Goal: Contribute content: Contribute content

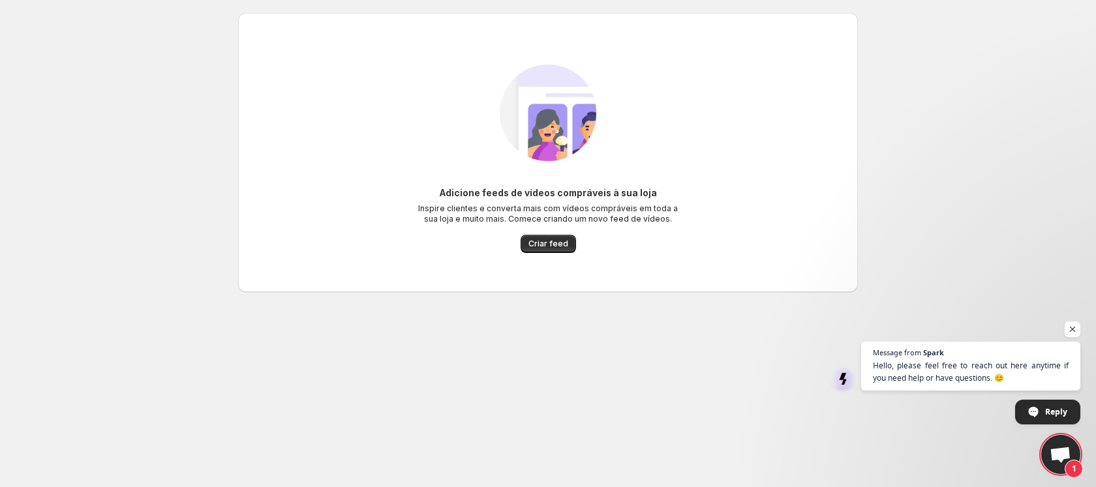
click at [559, 251] on button "Criar feed" at bounding box center [548, 244] width 55 height 18
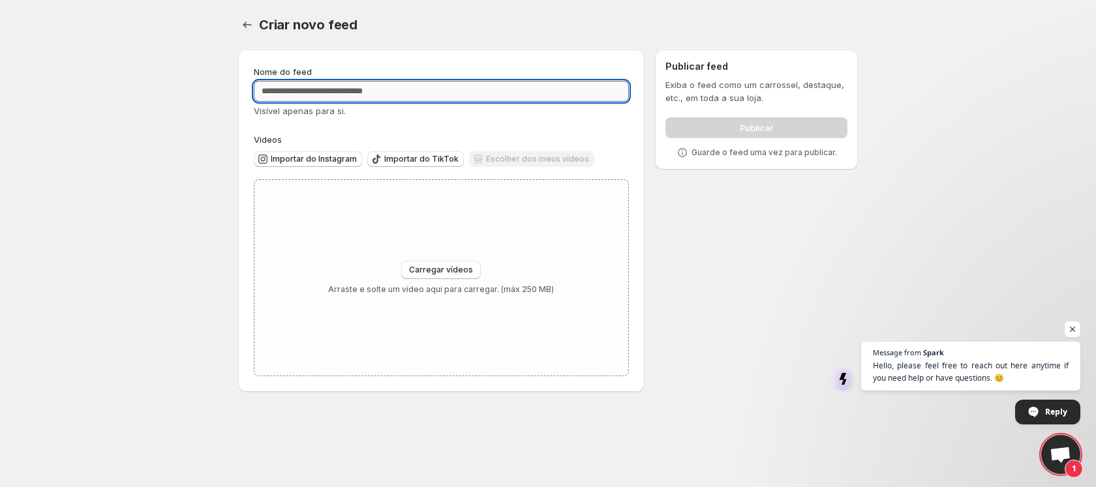
click at [390, 94] on input "Nome do feed" at bounding box center [441, 91] width 375 height 21
type input "*****"
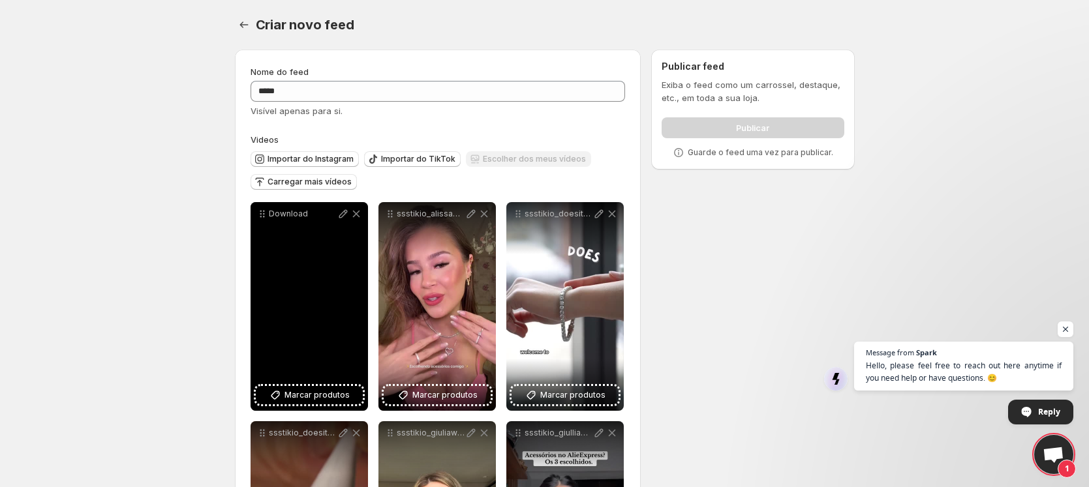
click at [309, 252] on div "Download" at bounding box center [309, 306] width 117 height 209
click at [318, 365] on div "Download" at bounding box center [309, 306] width 117 height 209
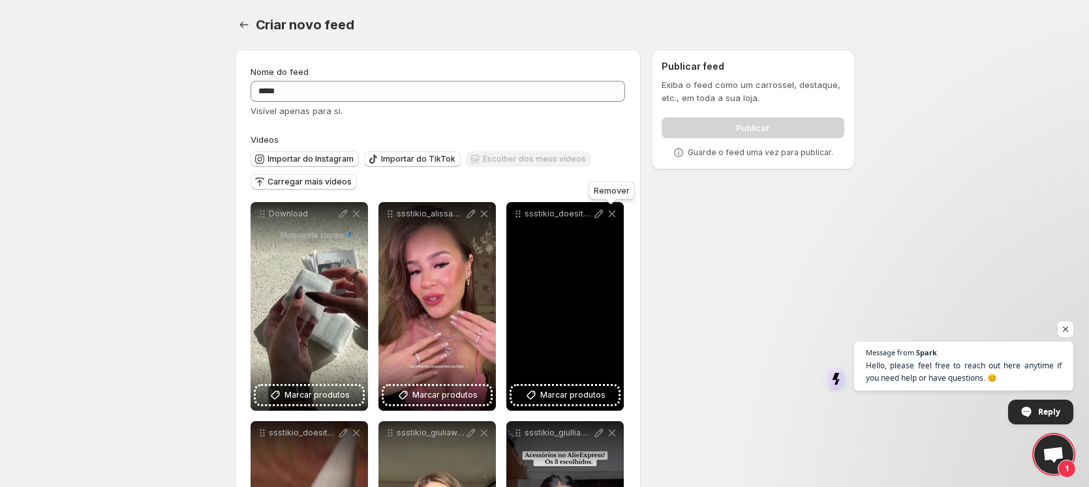
click at [613, 210] on icon at bounding box center [612, 213] width 13 height 13
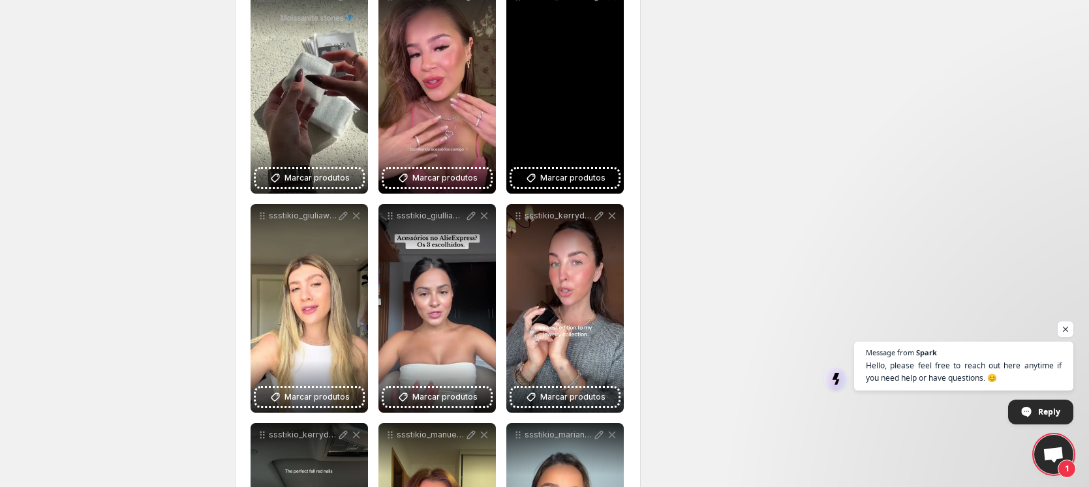
scroll to position [219, 0]
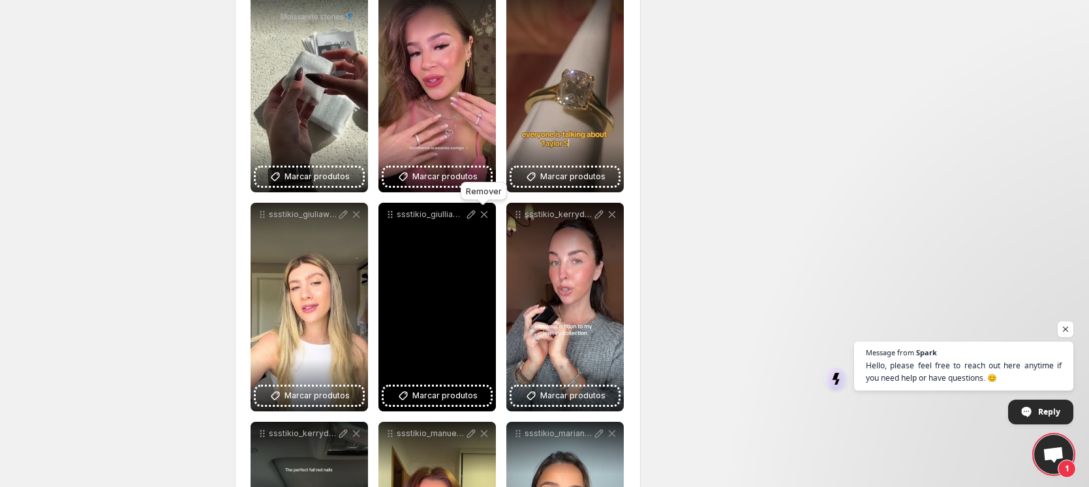
click at [484, 209] on icon at bounding box center [484, 214] width 13 height 13
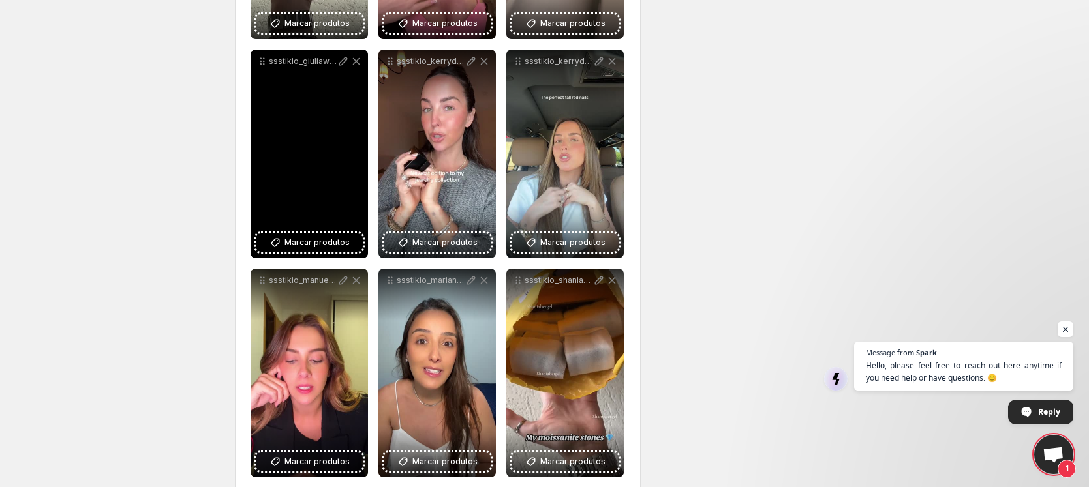
scroll to position [373, 0]
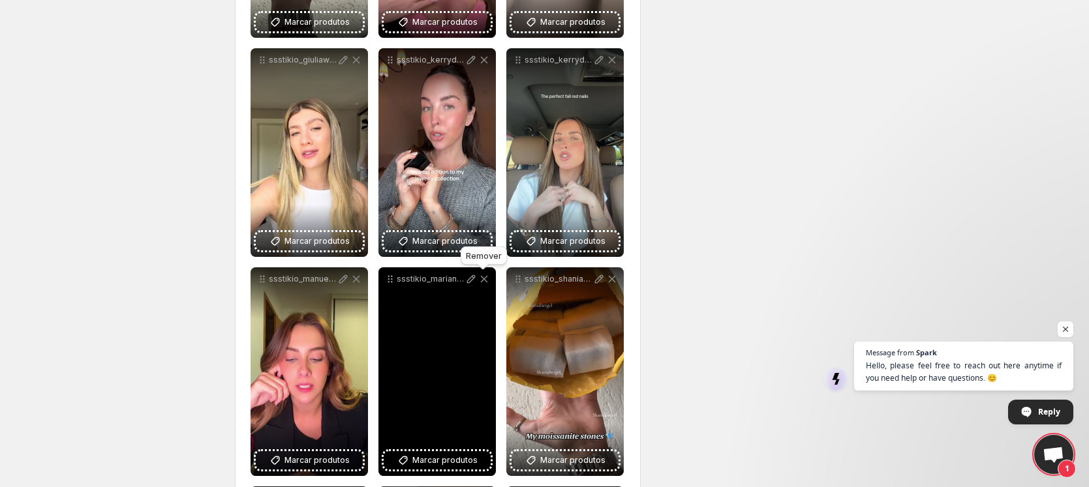
click at [485, 278] on icon at bounding box center [484, 279] width 13 height 13
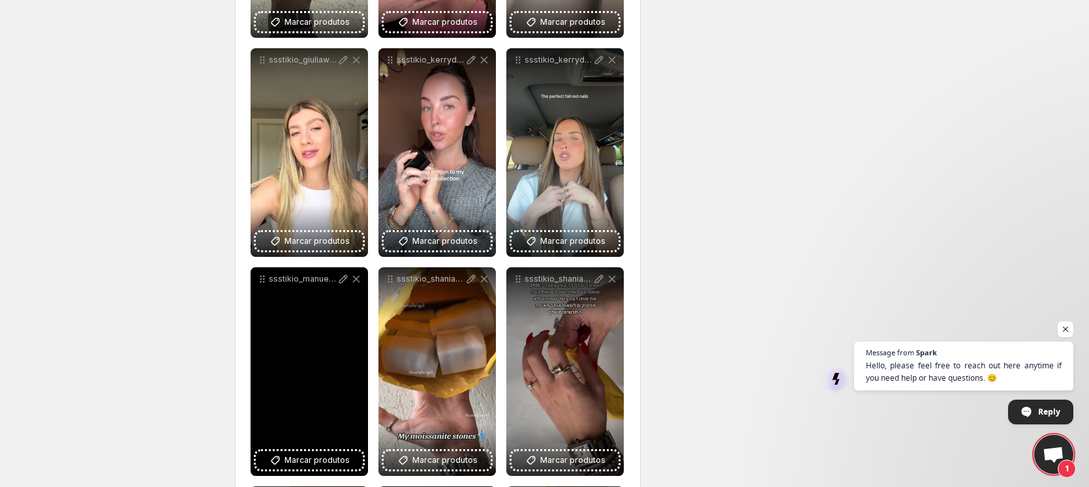
click at [357, 281] on icon at bounding box center [355, 279] width 7 height 7
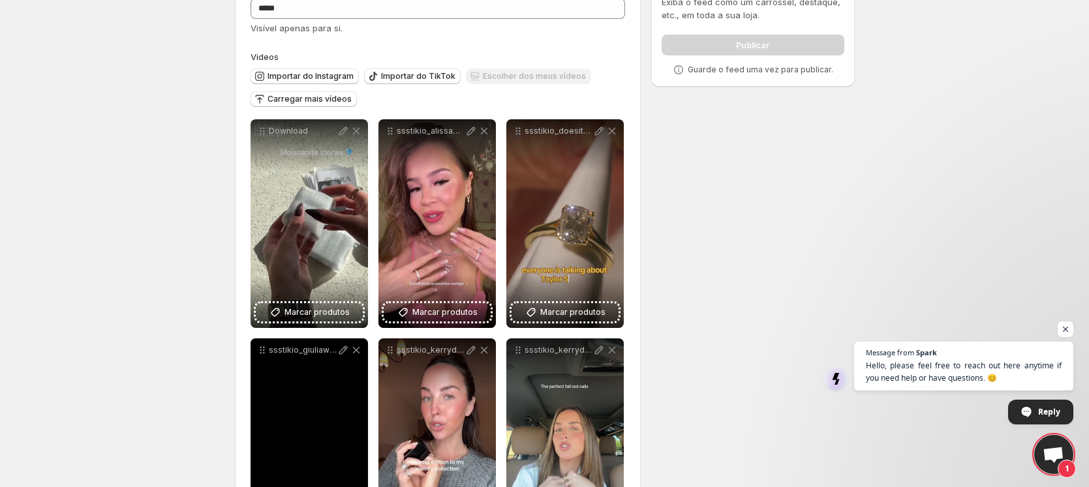
scroll to position [0, 0]
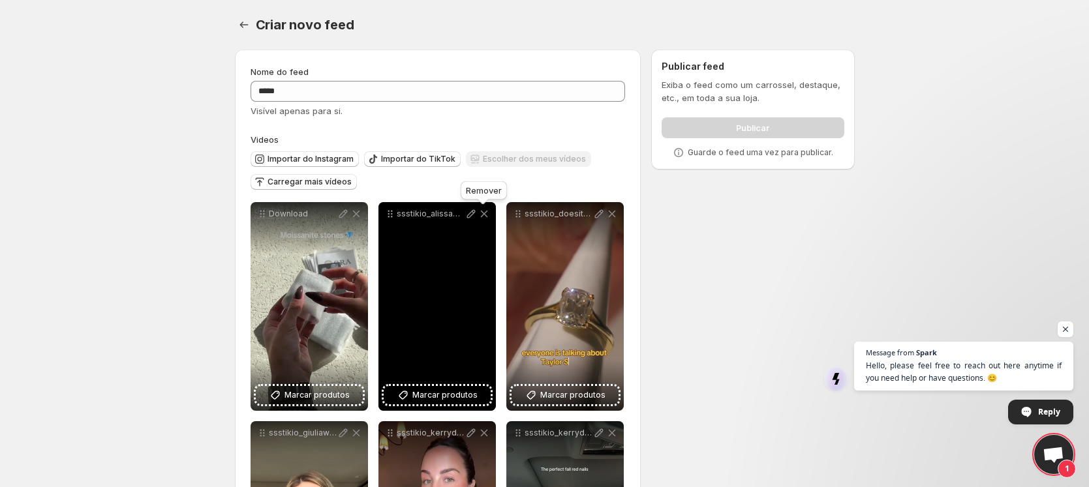
click at [485, 216] on icon at bounding box center [484, 213] width 13 height 13
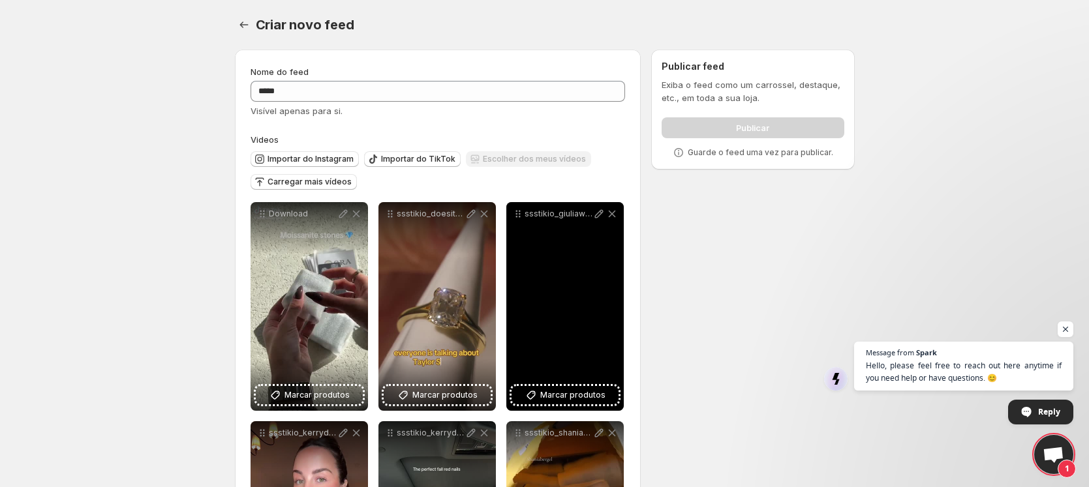
scroll to position [3, 0]
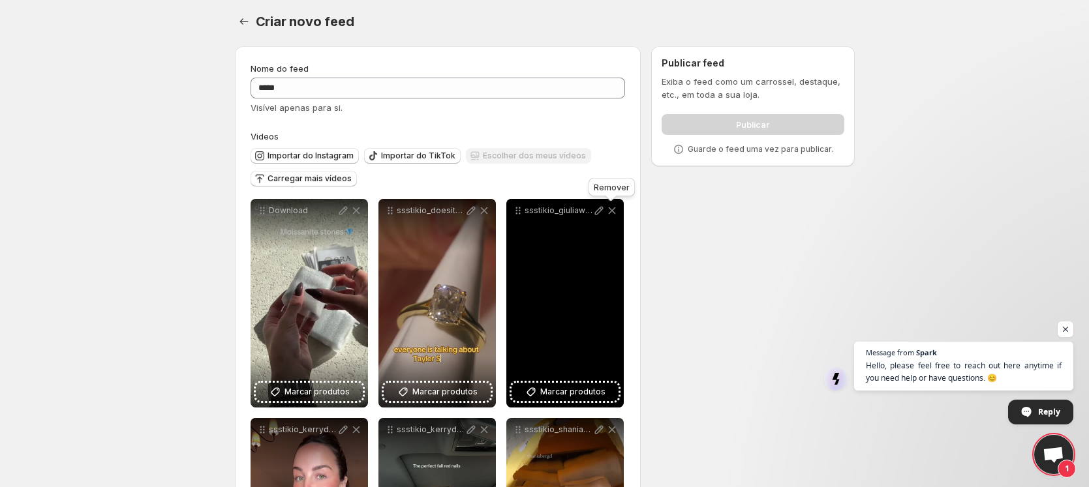
click at [615, 204] on icon at bounding box center [612, 210] width 13 height 13
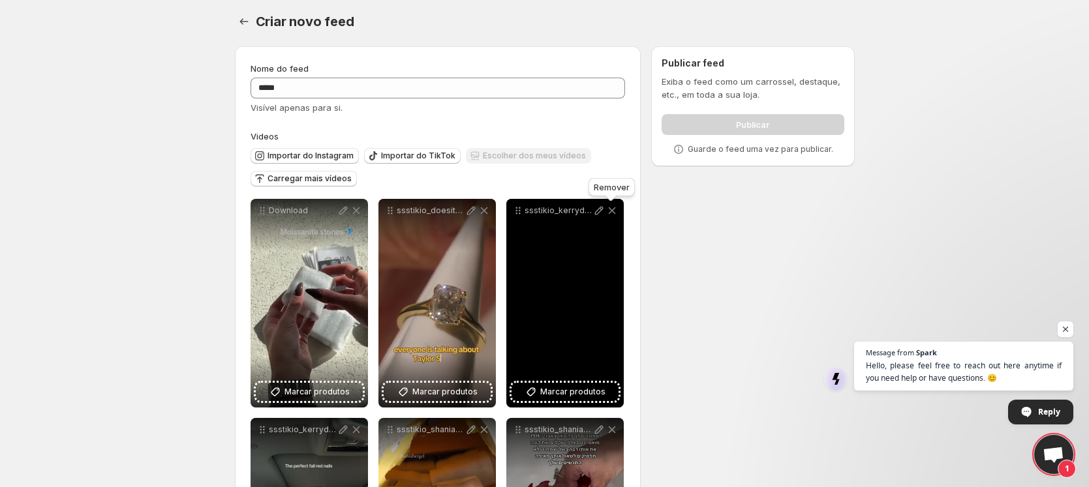
click at [614, 209] on icon at bounding box center [612, 210] width 13 height 13
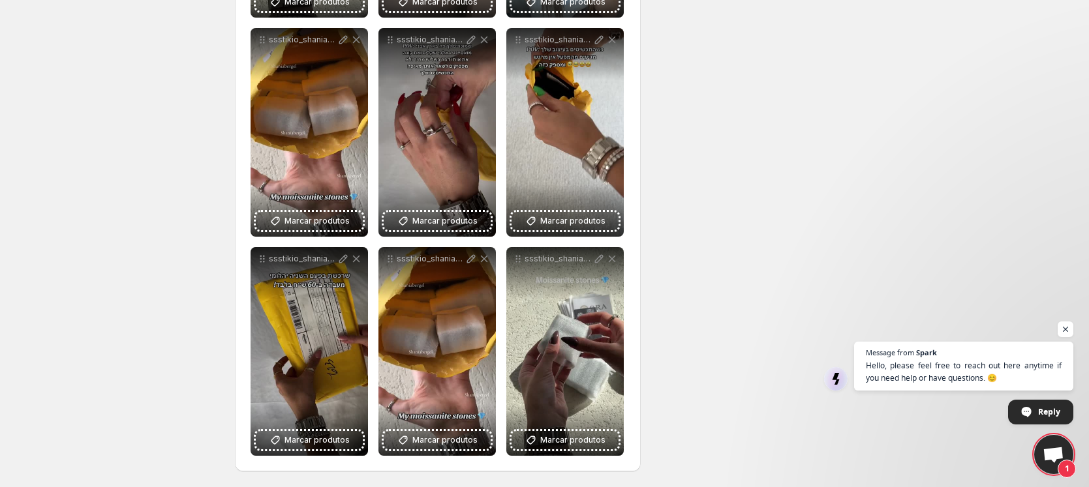
scroll to position [0, 0]
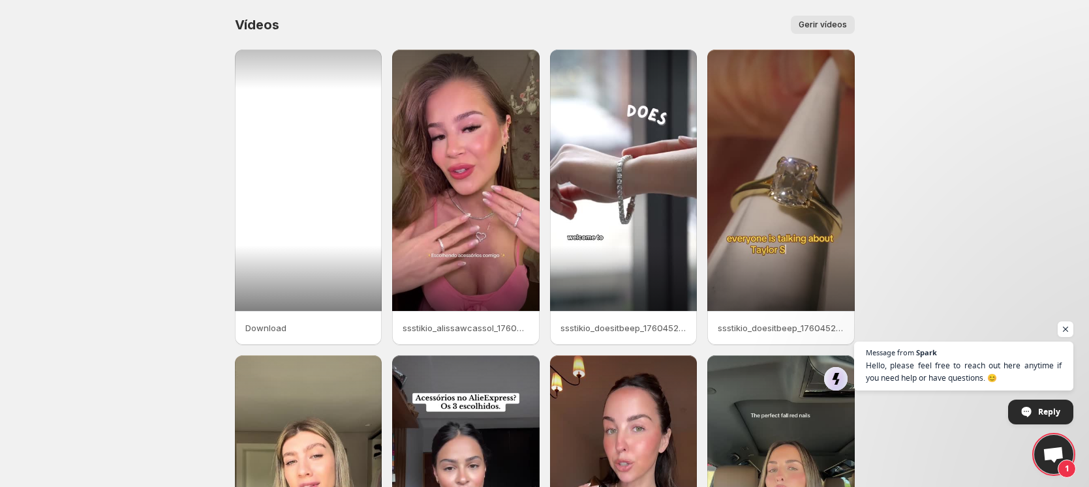
click at [328, 163] on div at bounding box center [308, 181] width 147 height 262
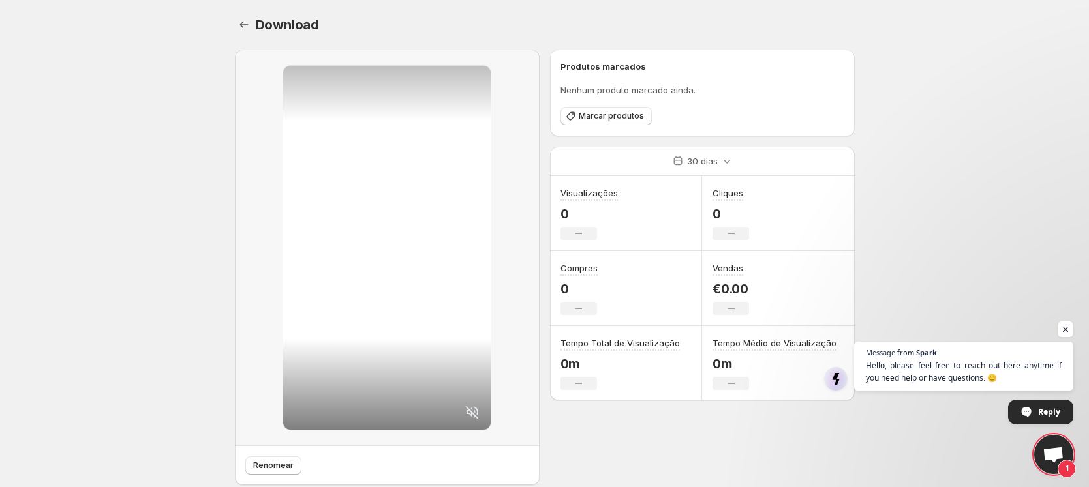
scroll to position [40, 0]
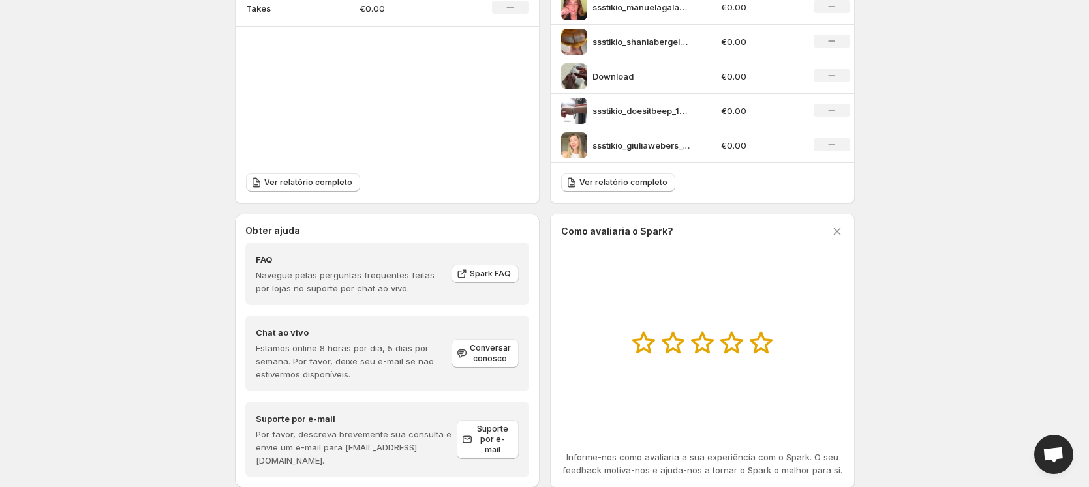
scroll to position [525, 0]
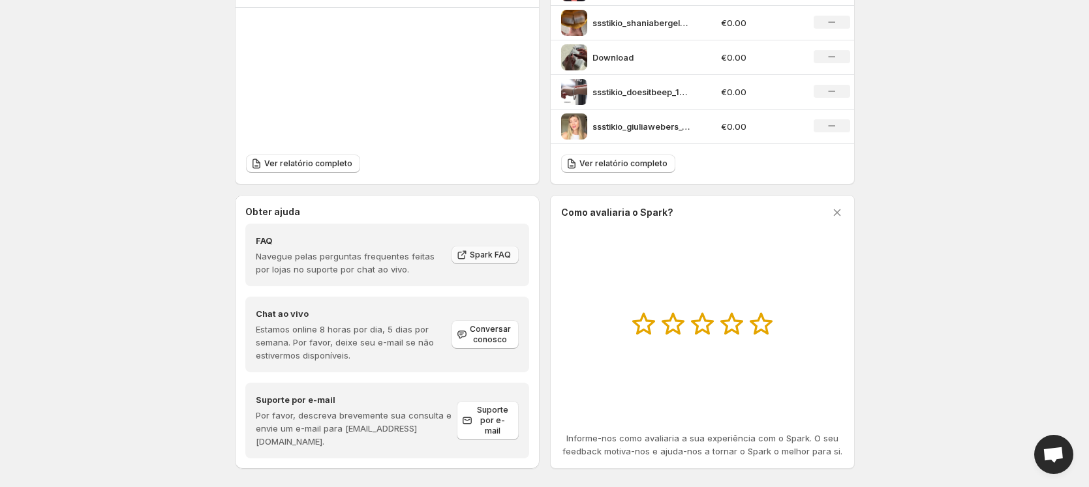
click at [491, 258] on span "Spark FAQ" at bounding box center [490, 255] width 41 height 10
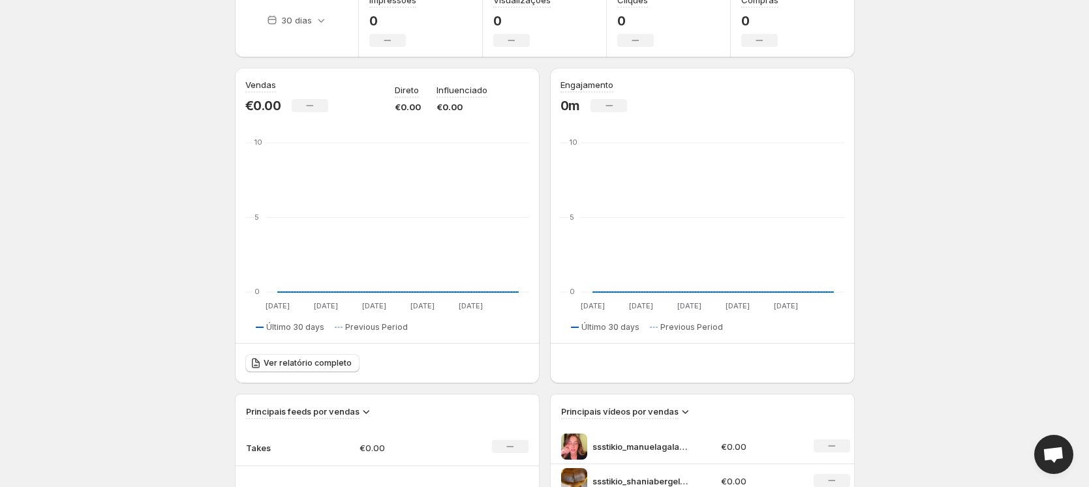
scroll to position [0, 0]
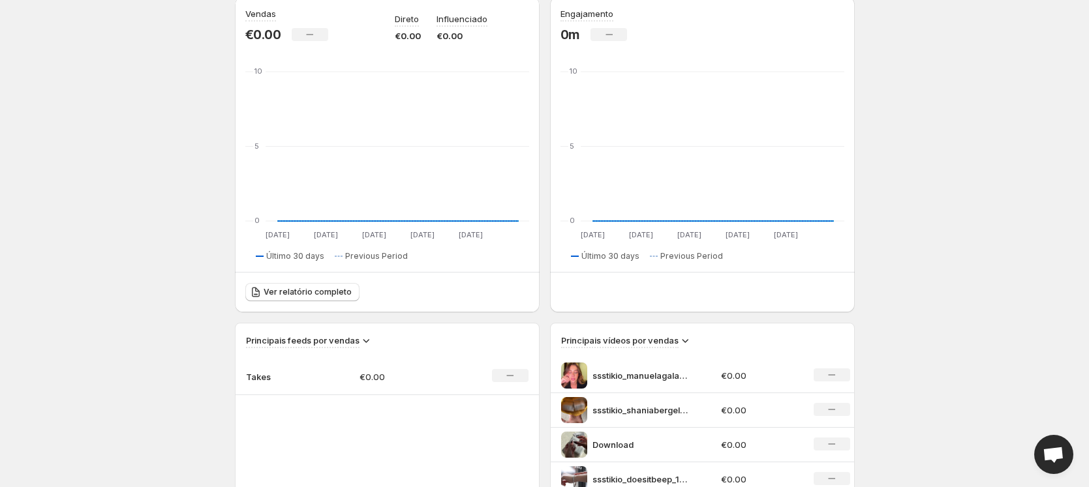
scroll to position [231, 0]
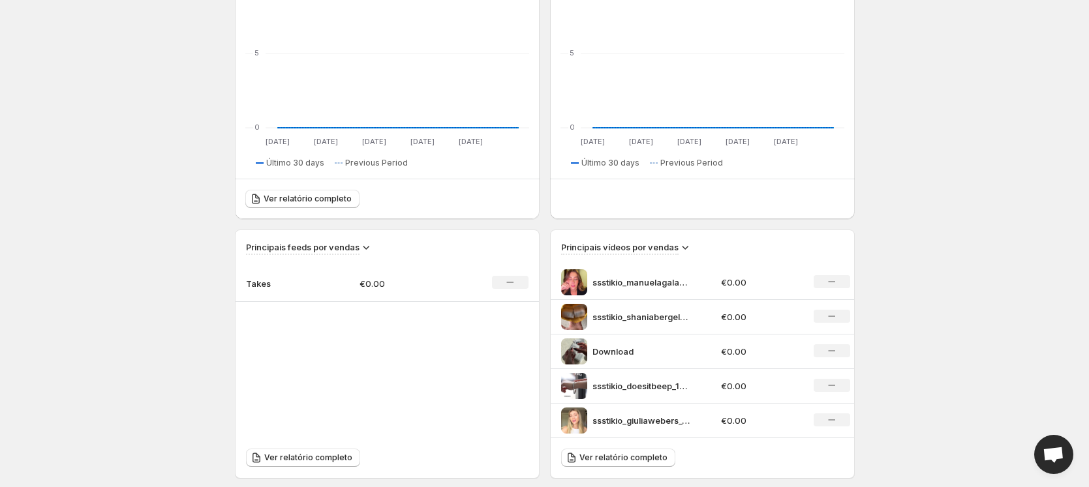
click at [1002, 224] on body "Início Feeds Vídeos Subscrição Configurações Visão Geral. This page is ready Vi…" at bounding box center [544, 12] width 1089 height 487
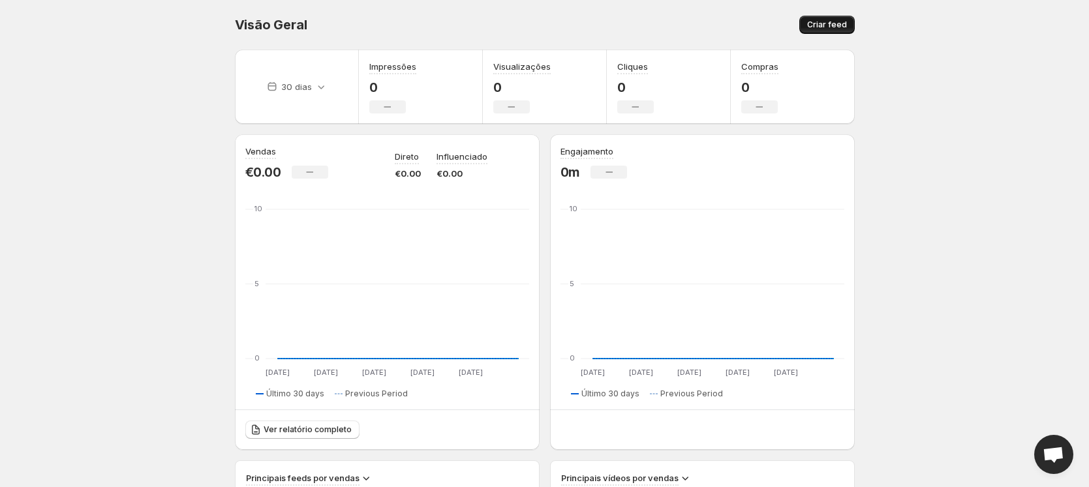
click at [837, 20] on span "Criar feed" at bounding box center [827, 25] width 40 height 10
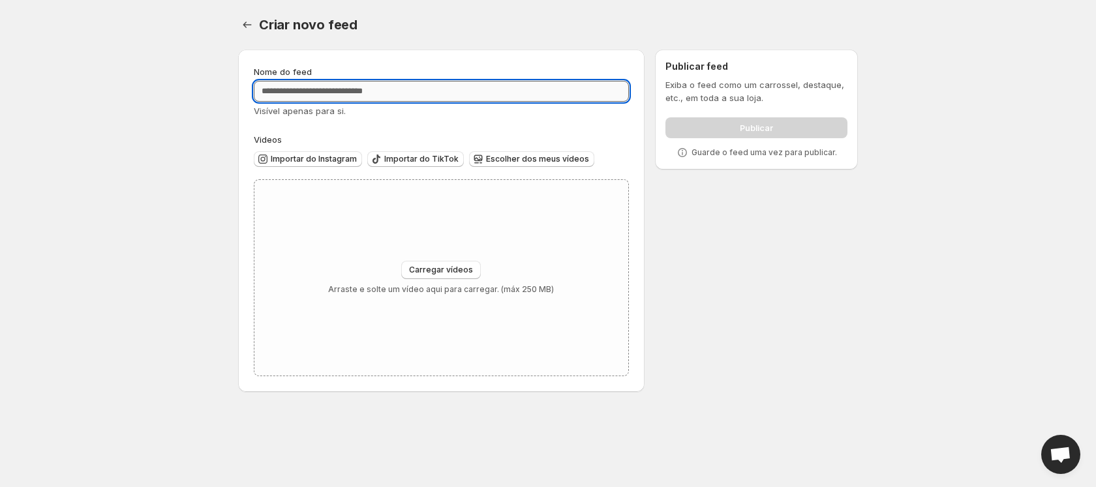
click at [364, 95] on input "Nome do feed" at bounding box center [441, 91] width 375 height 21
click at [323, 87] on input "*" at bounding box center [441, 91] width 375 height 21
type input "**********"
click at [450, 127] on div "**********" at bounding box center [441, 220] width 375 height 311
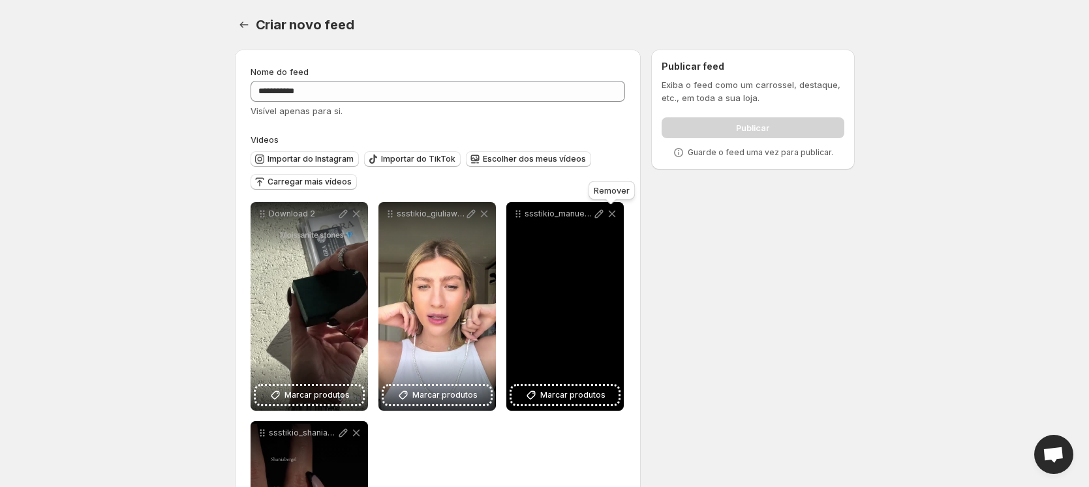
click at [615, 213] on icon at bounding box center [612, 213] width 13 height 13
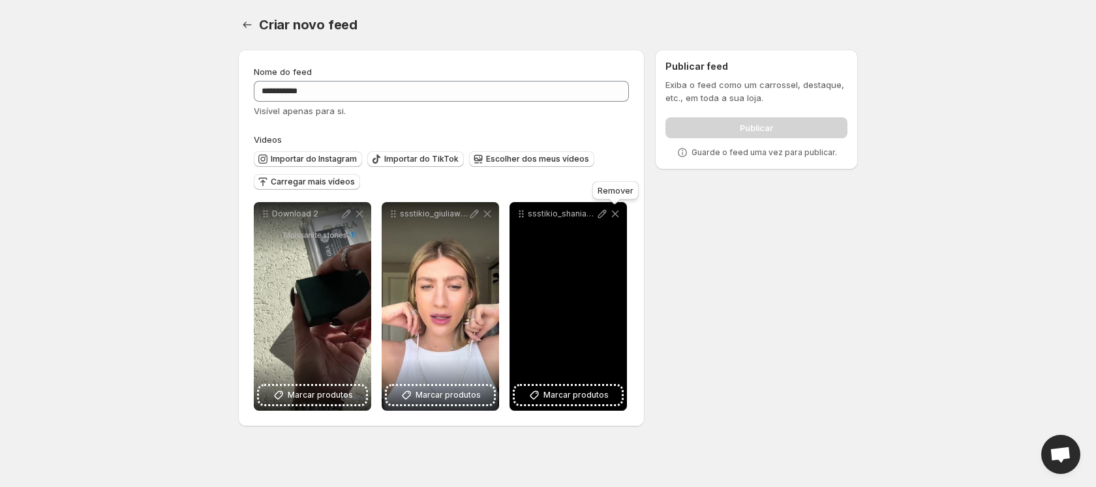
click at [615, 213] on icon at bounding box center [615, 214] width 7 height 7
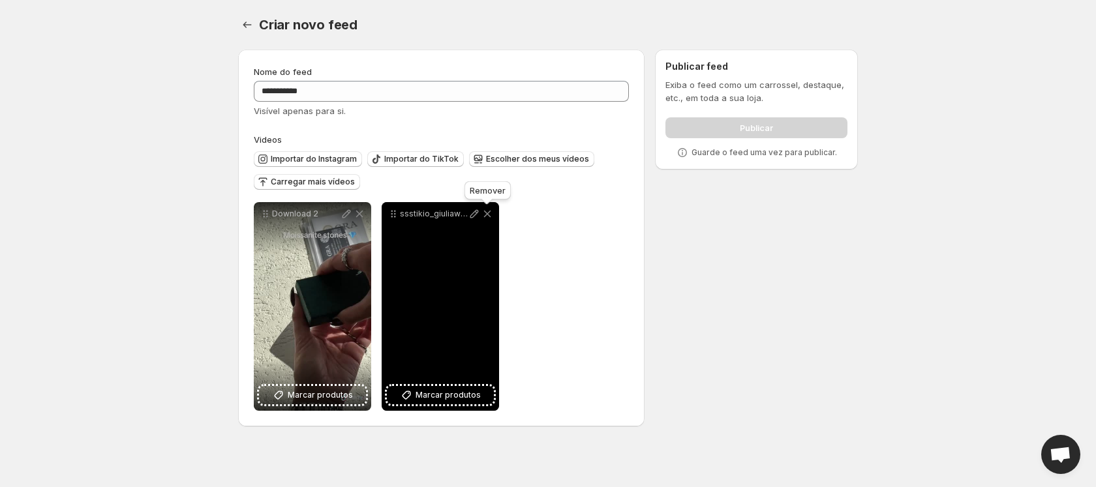
click at [487, 213] on icon at bounding box center [487, 214] width 7 height 7
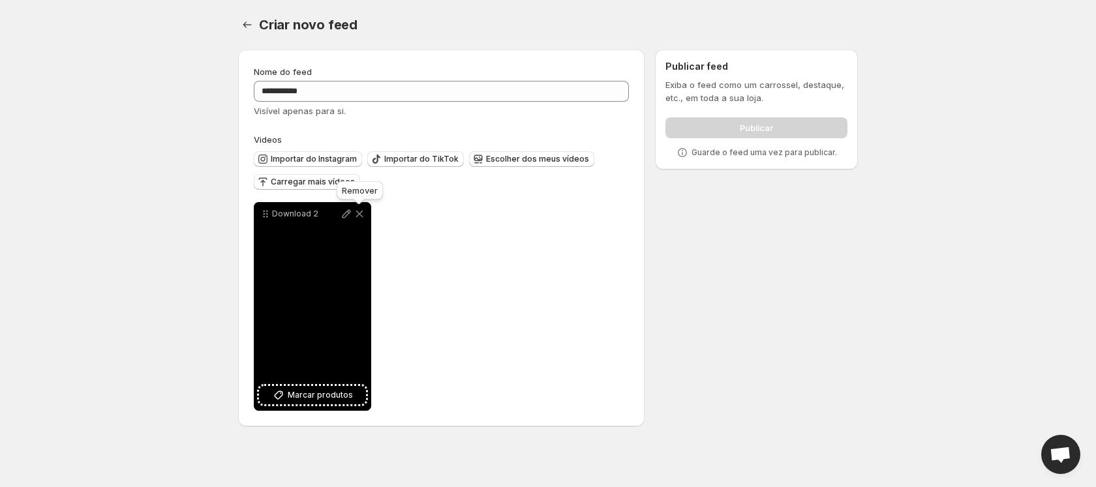
click at [360, 213] on icon at bounding box center [359, 214] width 7 height 7
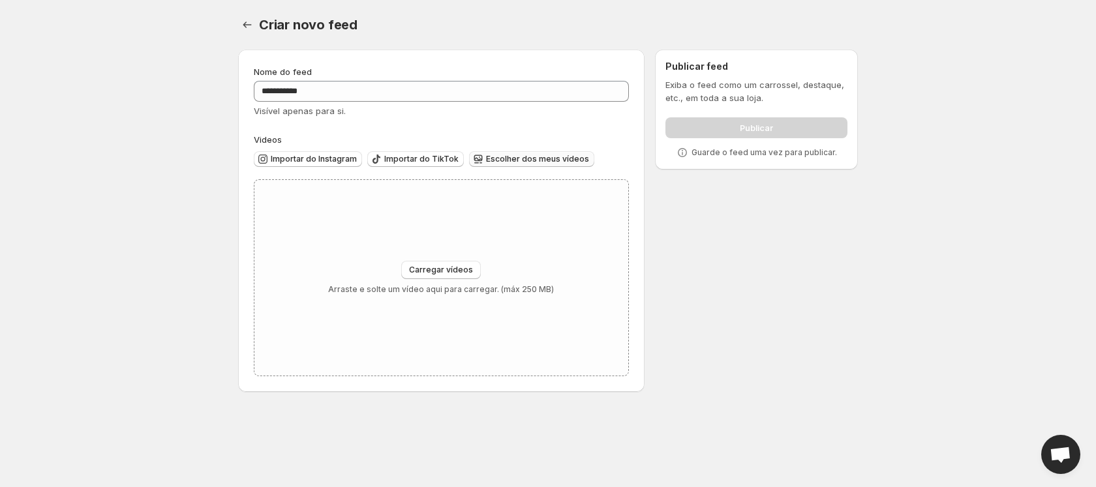
click at [532, 161] on span "Escolher dos meus vídeos" at bounding box center [537, 159] width 103 height 10
click at [457, 273] on span "Carregar vídeos" at bounding box center [441, 270] width 64 height 10
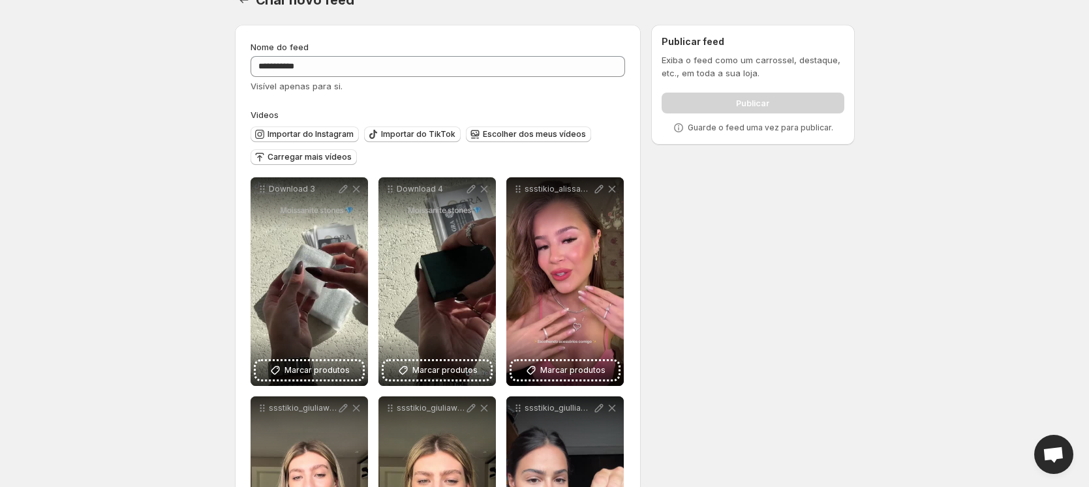
scroll to position [22, 0]
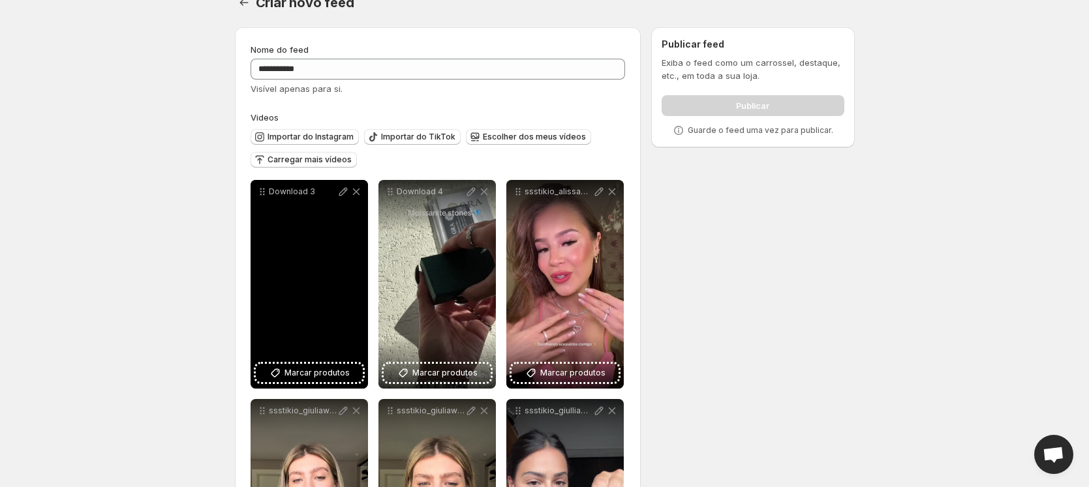
click at [326, 279] on div "Download 3" at bounding box center [309, 284] width 117 height 209
click at [301, 378] on span "Marcar produtos" at bounding box center [316, 373] width 65 height 13
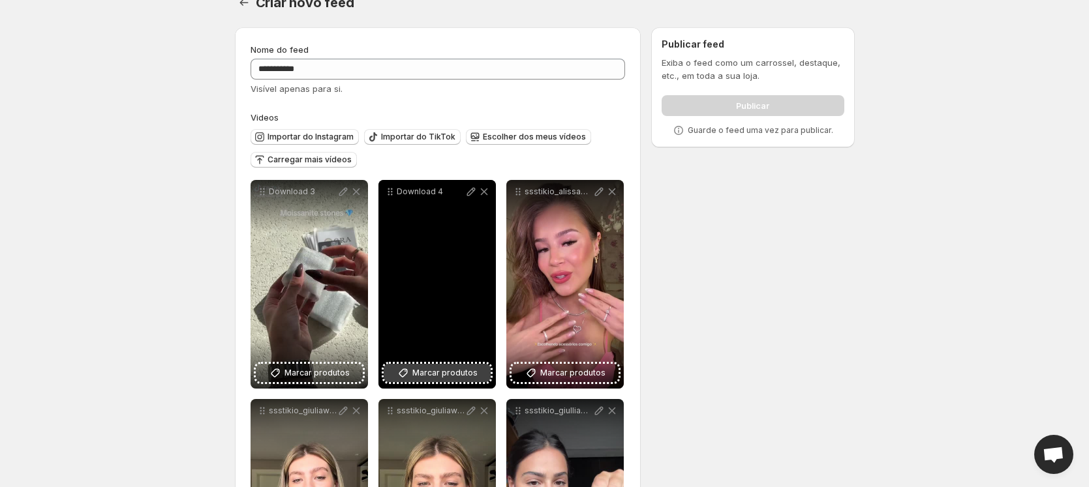
click at [437, 371] on span "Marcar produtos" at bounding box center [444, 373] width 65 height 13
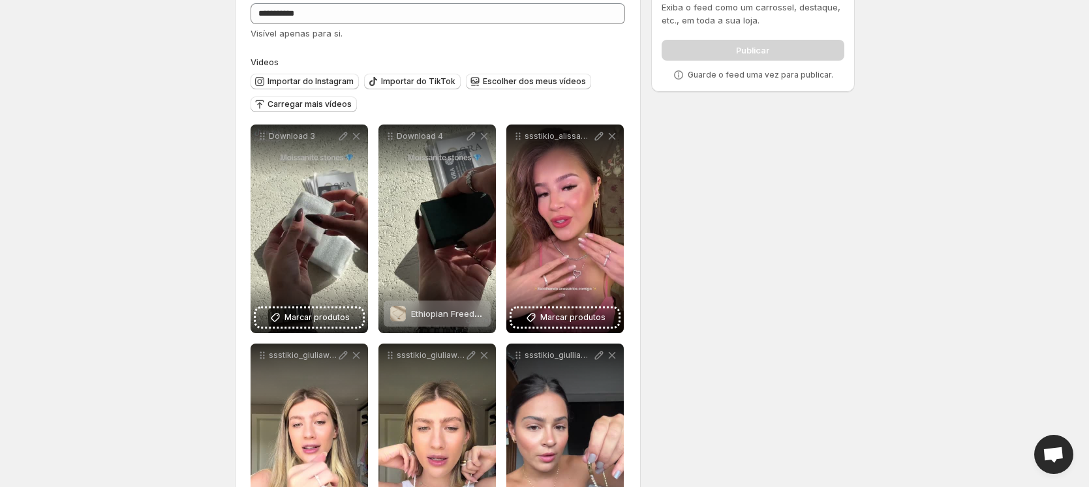
scroll to position [0, 0]
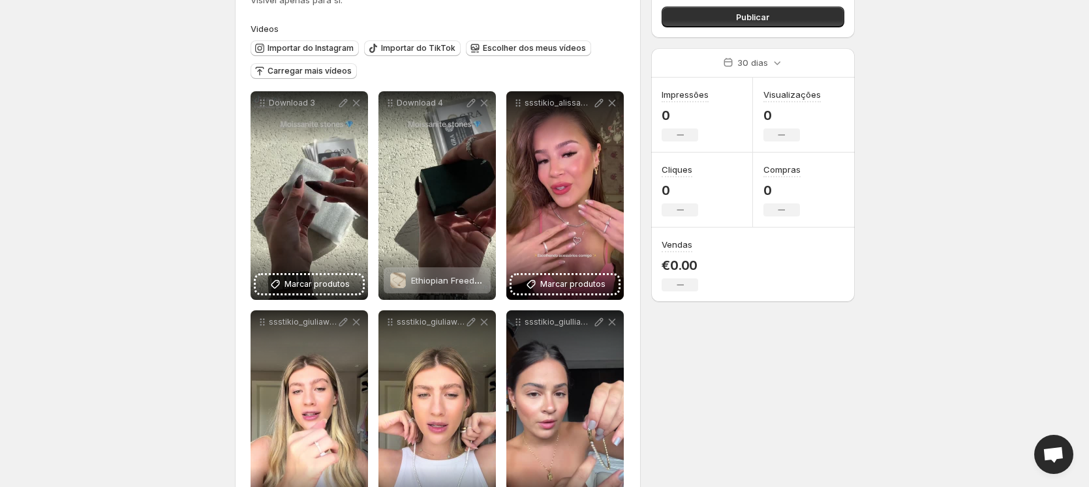
scroll to position [110, 0]
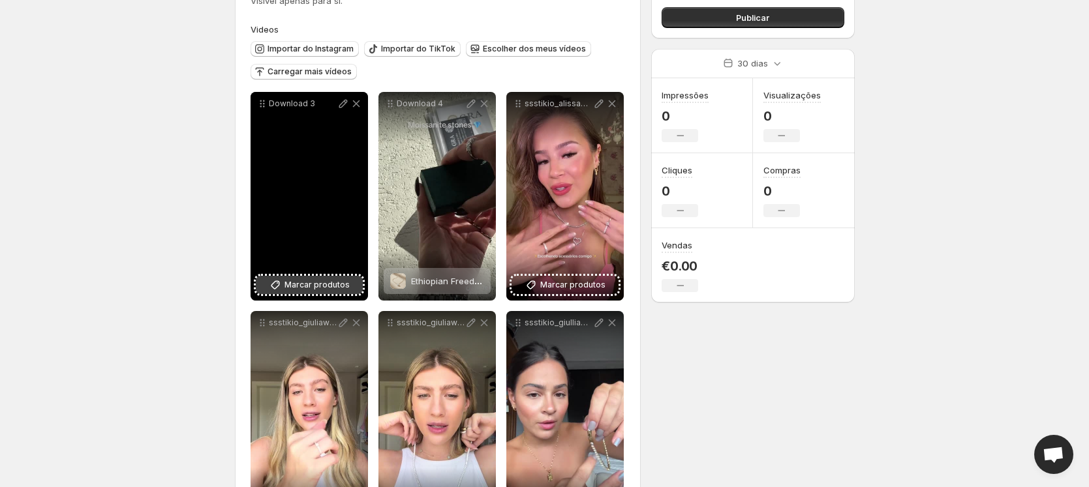
click at [307, 282] on span "Marcar produtos" at bounding box center [316, 285] width 65 height 13
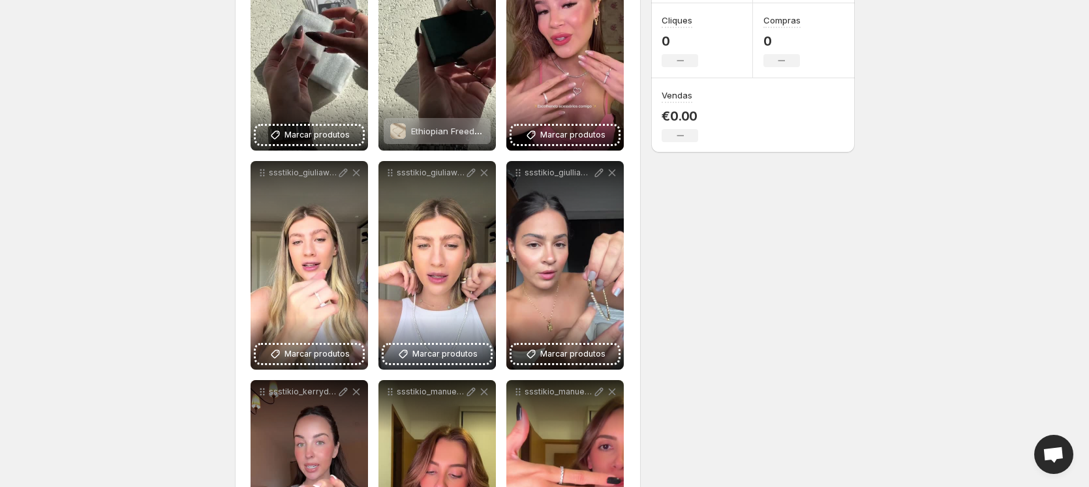
scroll to position [0, 0]
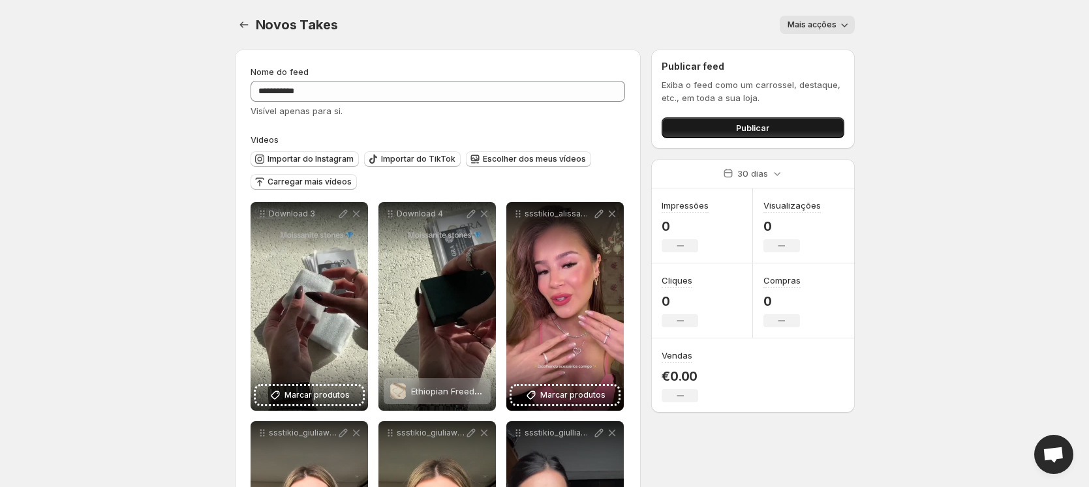
click at [790, 129] on button "Publicar" at bounding box center [753, 127] width 182 height 21
click at [745, 127] on span "Publicar" at bounding box center [752, 127] width 33 height 13
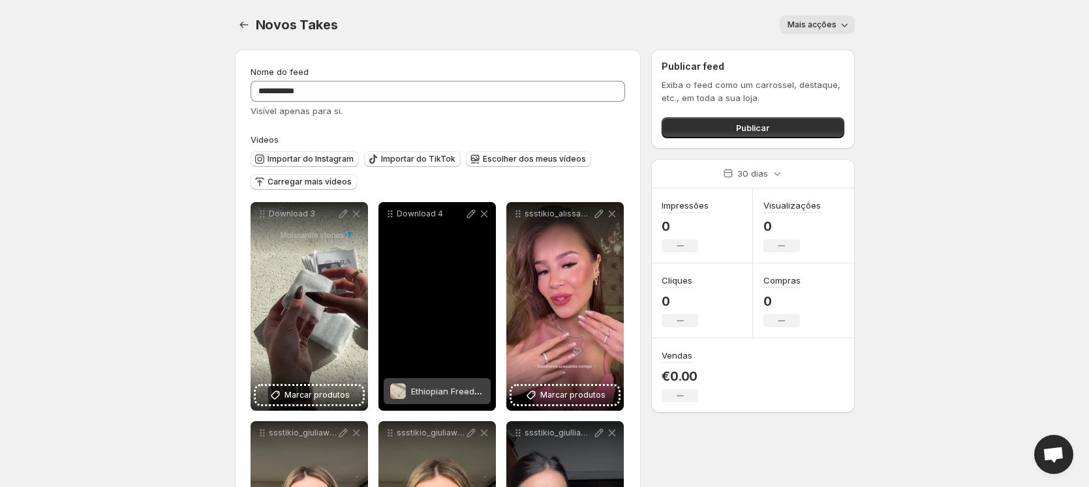
click at [345, 40] on div "Novos Takes. This page is ready Novos Takes Mais acções More actions Mais acções" at bounding box center [545, 25] width 620 height 50
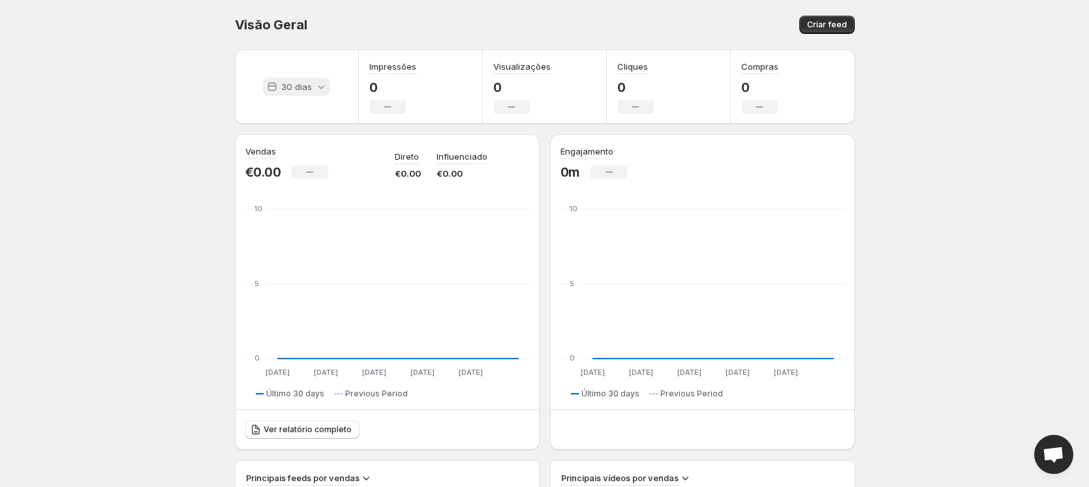
click at [296, 87] on p "30 dias" at bounding box center [296, 86] width 31 height 13
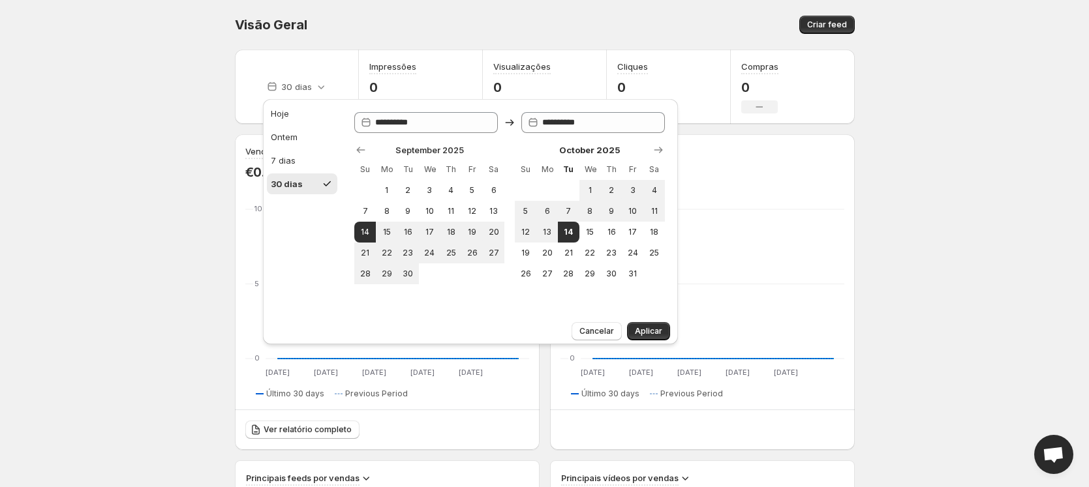
click at [313, 61] on div "30 dias" at bounding box center [297, 87] width 124 height 74
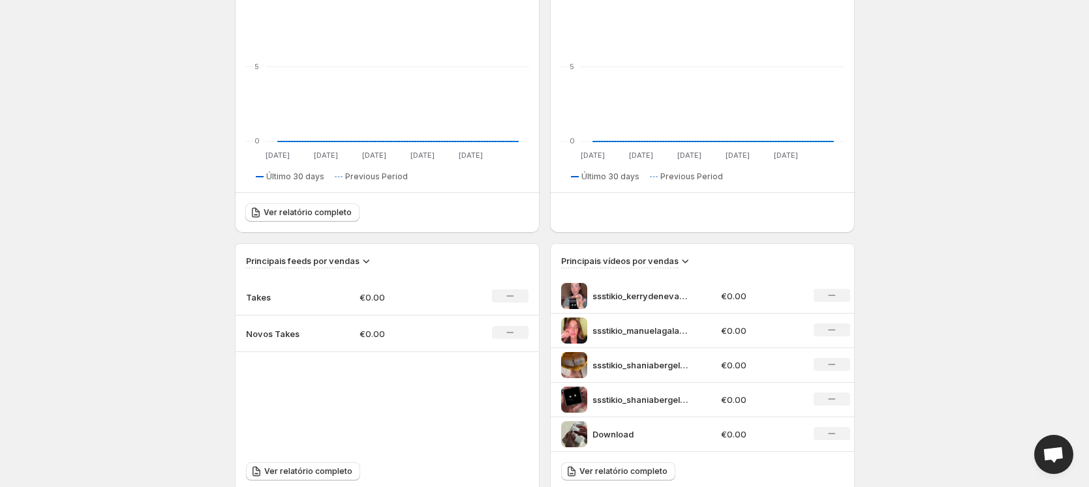
scroll to position [299, 0]
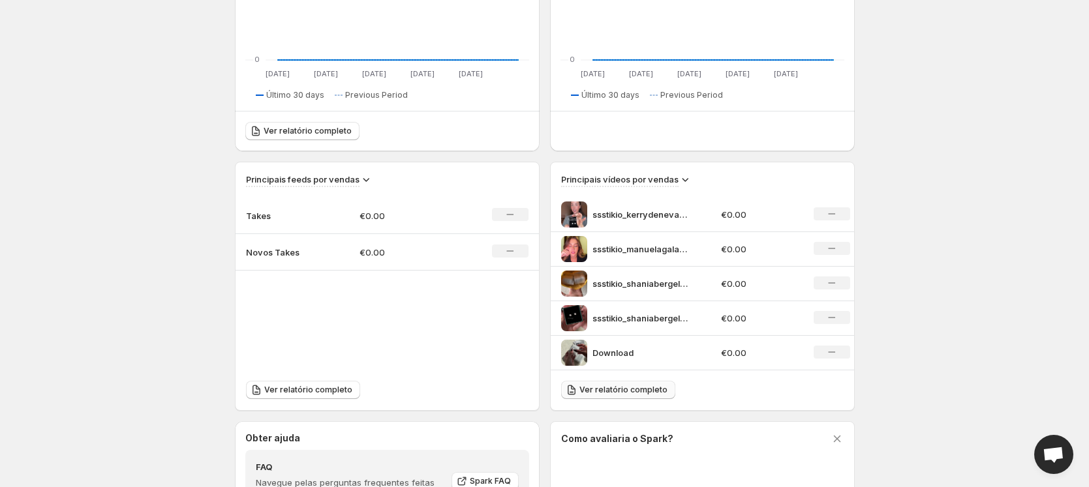
click at [629, 386] on span "Ver relatório completo" at bounding box center [623, 390] width 88 height 10
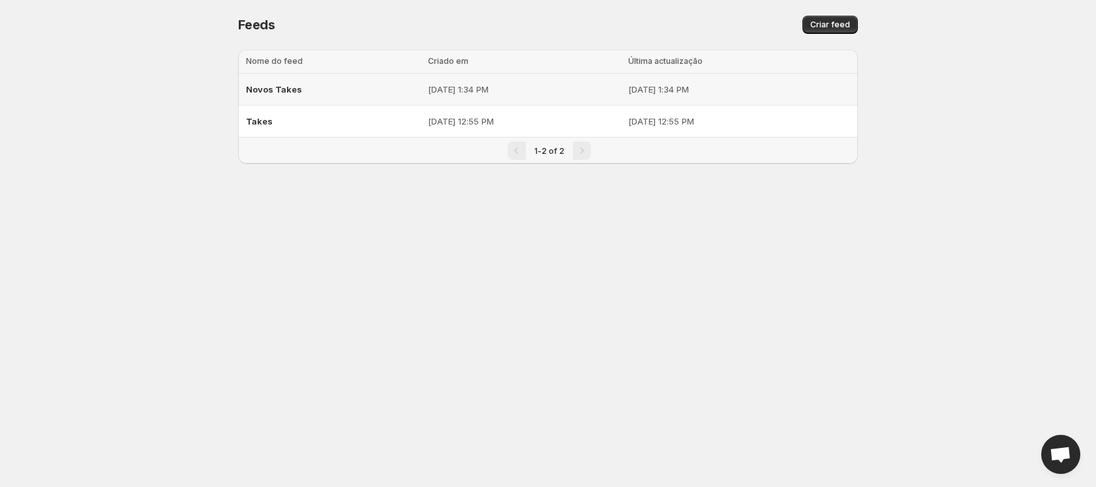
click at [278, 89] on span "Novos Takes" at bounding box center [274, 89] width 56 height 10
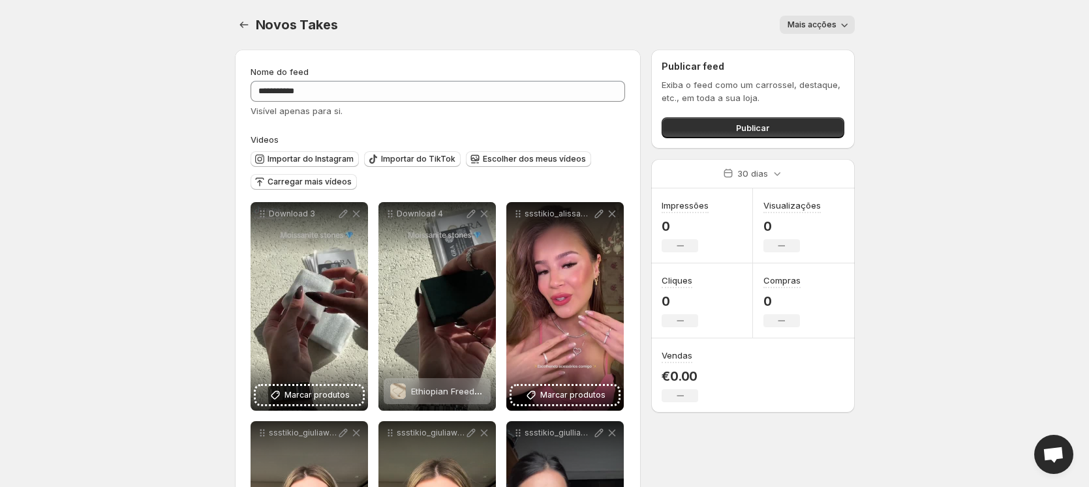
click at [814, 31] on button "Mais acções" at bounding box center [817, 25] width 75 height 18
click at [902, 65] on body "**********" at bounding box center [544, 243] width 1089 height 487
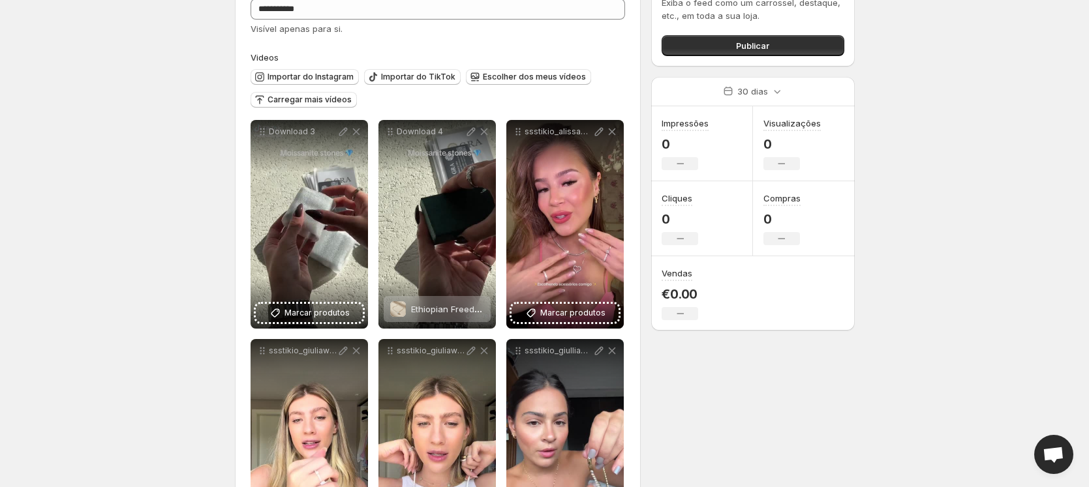
scroll to position [74, 0]
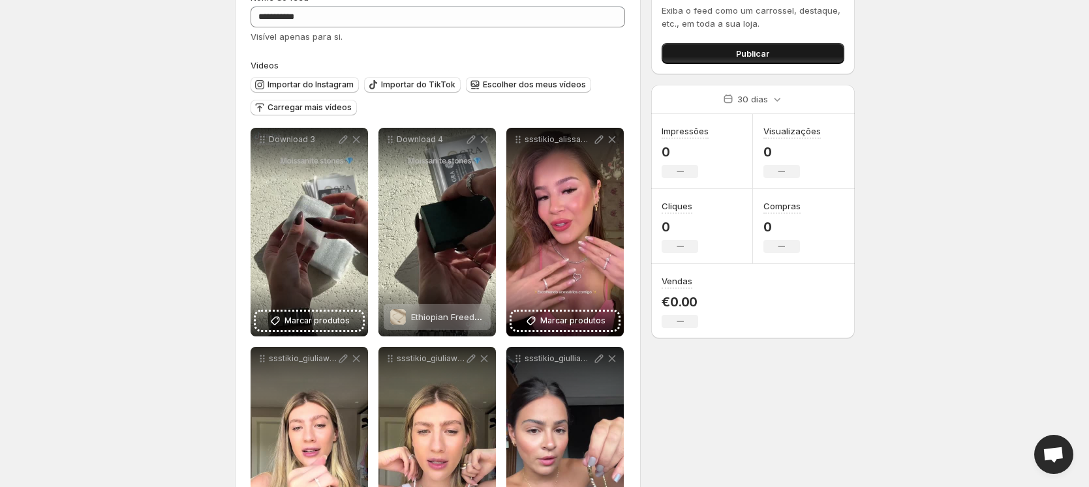
click at [740, 57] on span "Publicar" at bounding box center [752, 53] width 33 height 13
click at [709, 50] on button "Publicar" at bounding box center [753, 53] width 182 height 21
click at [771, 54] on button "Publicar" at bounding box center [753, 53] width 182 height 21
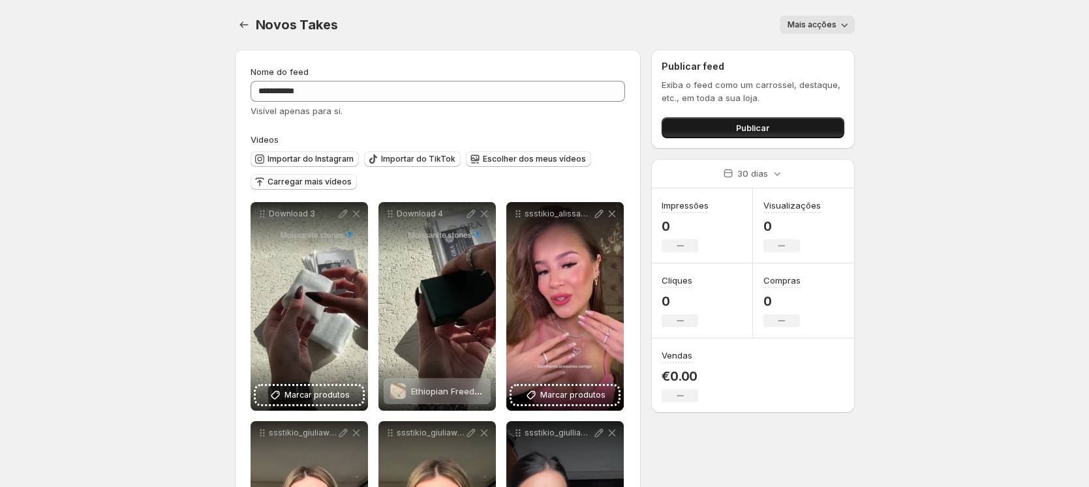
click at [745, 132] on span "Publicar" at bounding box center [752, 127] width 33 height 13
click at [749, 127] on span "Publicar" at bounding box center [752, 127] width 33 height 13
click at [784, 134] on button "Publicar" at bounding box center [753, 127] width 182 height 21
click at [238, 27] on icon "Configurações" at bounding box center [244, 24] width 13 height 13
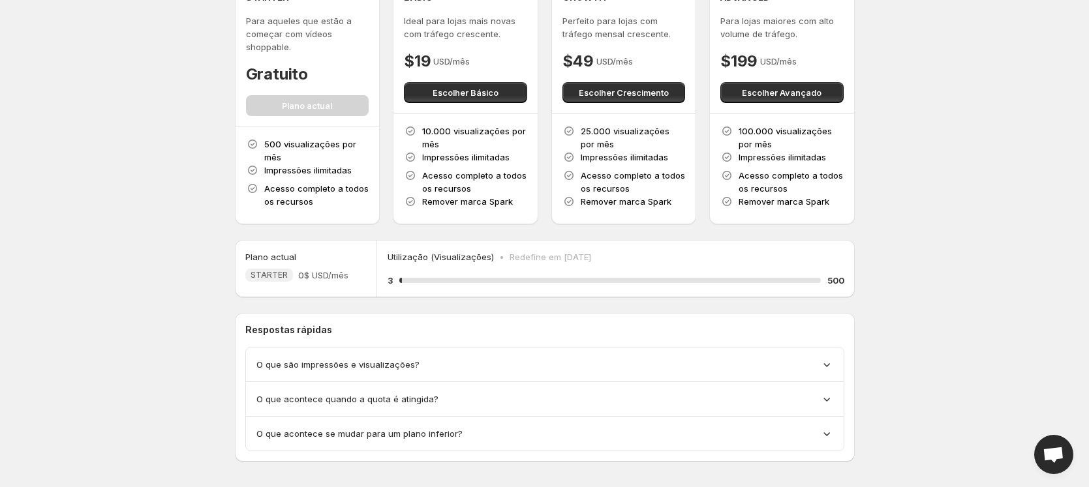
scroll to position [82, 0]
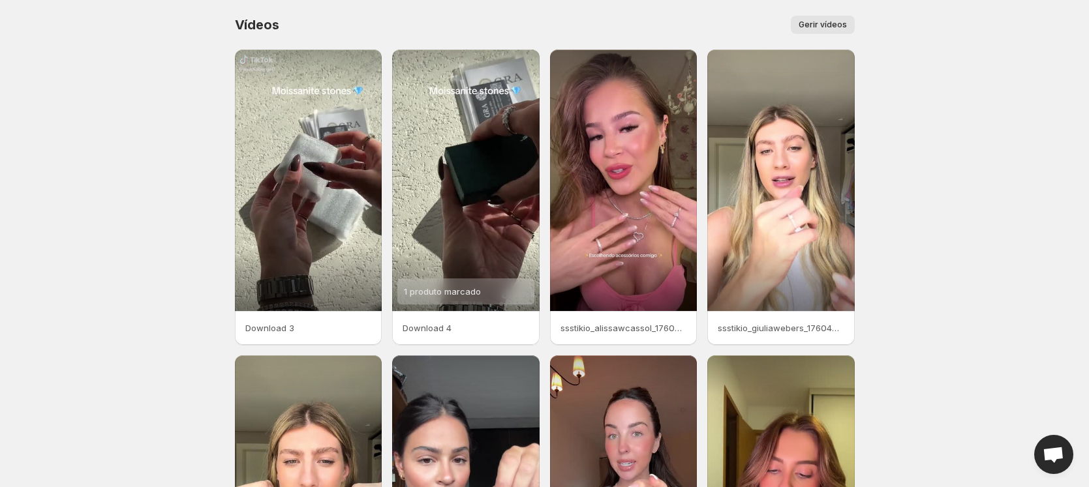
click at [826, 20] on span "Gerir vídeos" at bounding box center [823, 25] width 48 height 10
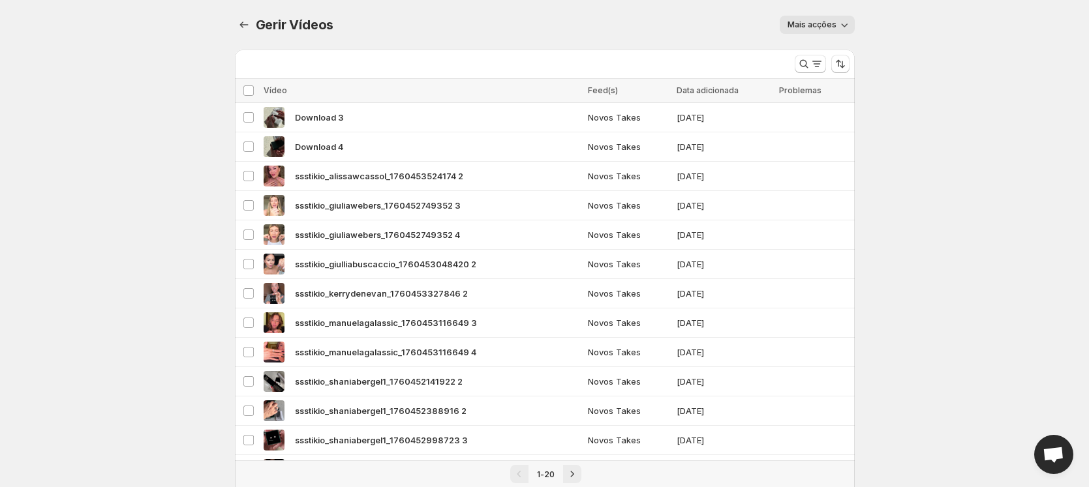
click at [838, 20] on icon "button" at bounding box center [844, 24] width 13 height 13
click at [908, 1] on body "Início Feeds Vídeos Subscrição Configurações Gerir Vídeos. This page is ready G…" at bounding box center [544, 243] width 1089 height 487
